Goal: Information Seeking & Learning: Learn about a topic

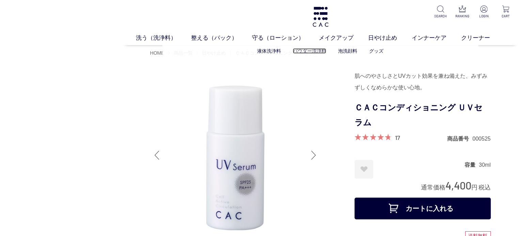
click at [307, 50] on link "パウダー洗浄料" at bounding box center [309, 50] width 33 height 5
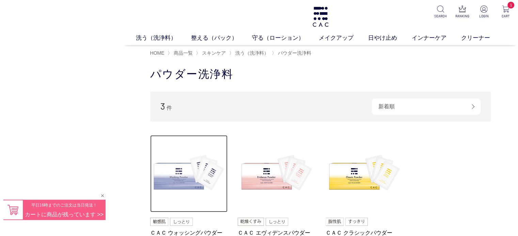
click at [175, 195] on img at bounding box center [189, 174] width 78 height 78
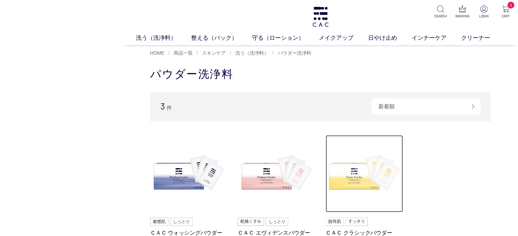
click at [362, 183] on img at bounding box center [364, 174] width 78 height 78
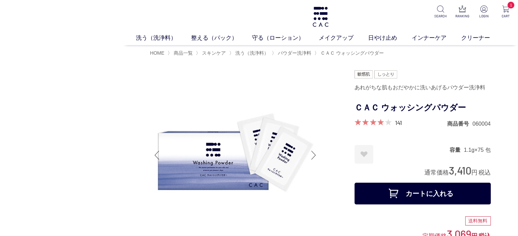
click at [428, 111] on h1 "ＣＡＣ ウォッシングパウダー" at bounding box center [422, 107] width 136 height 15
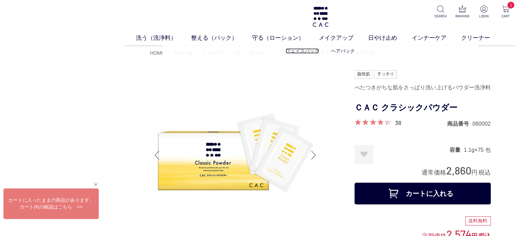
click at [294, 50] on link "フェイスパック" at bounding box center [301, 50] width 33 height 5
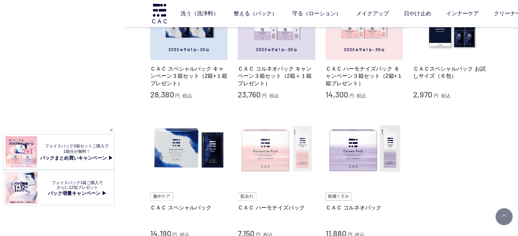
scroll to position [136, 0]
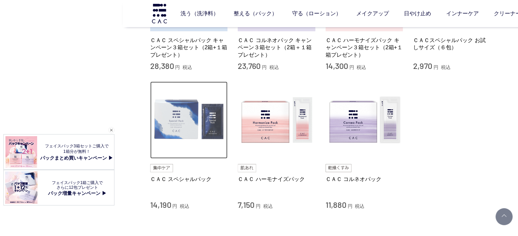
click at [207, 117] on img at bounding box center [189, 121] width 78 height 78
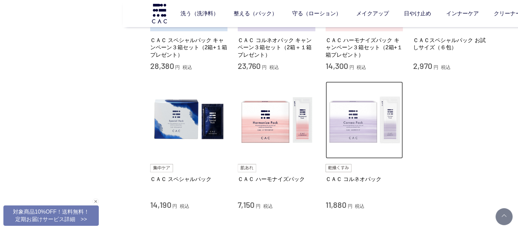
click at [387, 151] on img at bounding box center [364, 121] width 78 height 78
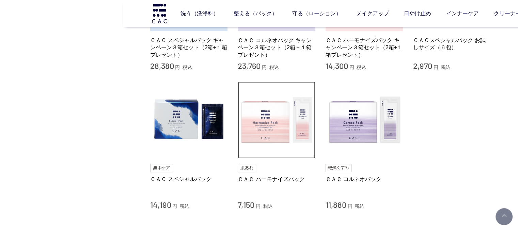
click at [273, 129] on img at bounding box center [277, 121] width 78 height 78
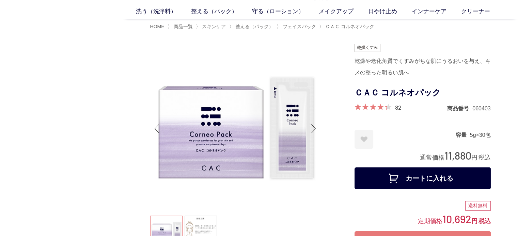
scroll to position [34, 0]
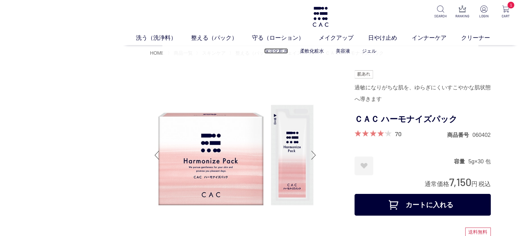
click at [276, 49] on link "保湿化粧水" at bounding box center [276, 50] width 24 height 5
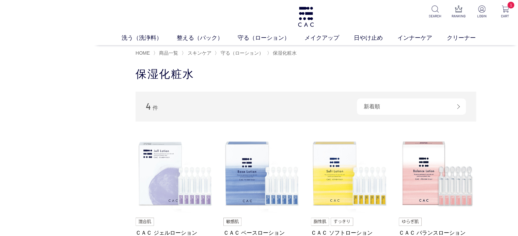
drag, startPoint x: 117, startPoint y: 83, endPoint x: 88, endPoint y: 85, distance: 29.0
click at [0, 0] on headings-map at bounding box center [0, 0] width 0 height 0
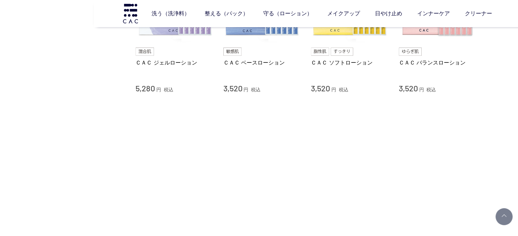
scroll to position [68, 0]
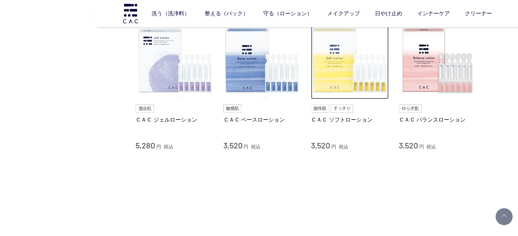
click at [349, 49] on img at bounding box center [350, 61] width 78 height 78
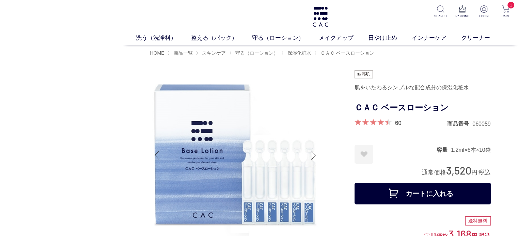
click at [393, 87] on div "肌をいたわるシンプルな配合成分の保湿化粧水" at bounding box center [422, 88] width 136 height 12
drag, startPoint x: 393, startPoint y: 87, endPoint x: 400, endPoint y: 85, distance: 7.0
